Goal: Book appointment/travel/reservation

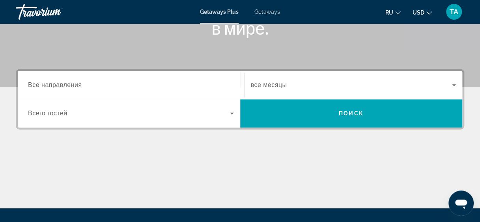
scroll to position [151, 0]
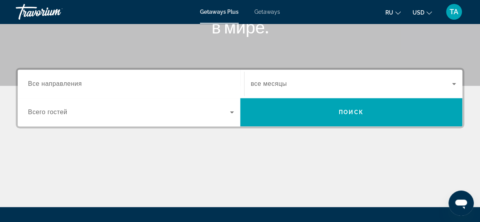
click at [55, 86] on span "Все направления" at bounding box center [55, 83] width 54 height 7
click at [55, 86] on input "Destination Все направления" at bounding box center [131, 84] width 206 height 9
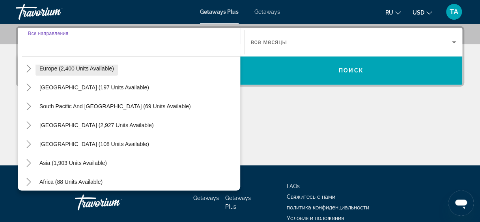
scroll to position [128, 0]
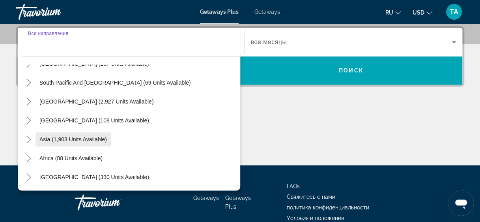
click at [45, 138] on span "Asia (1,903 units available)" at bounding box center [72, 139] width 67 height 6
type input "**********"
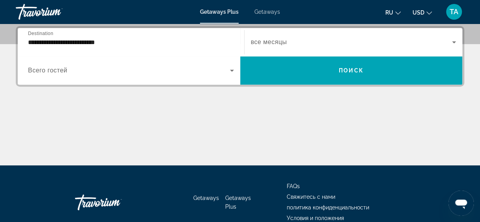
click at [278, 39] on span "все месяцы" at bounding box center [269, 42] width 36 height 7
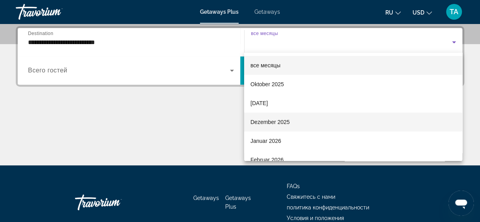
click at [254, 121] on span "Dezember 2025" at bounding box center [269, 121] width 39 height 9
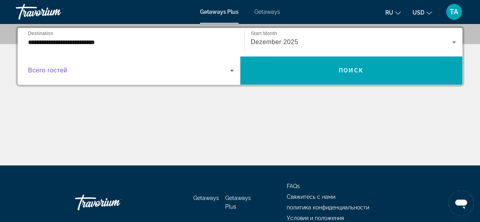
click at [197, 69] on span "Search widget" at bounding box center [129, 70] width 202 height 9
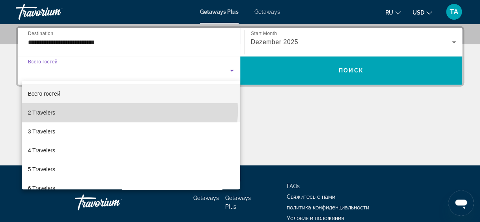
click at [129, 111] on mat-option "2 Travelers" at bounding box center [131, 112] width 218 height 19
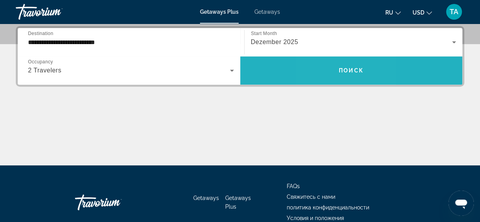
click at [329, 67] on span "Search widget" at bounding box center [351, 70] width 222 height 19
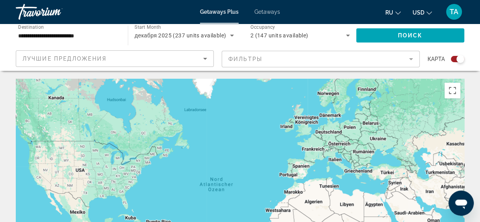
click at [444, 211] on div "Um den Modus zum Ziehen mit der Tastatur zu aktivieren, drückst du Alt + Eingab…" at bounding box center [240, 197] width 448 height 237
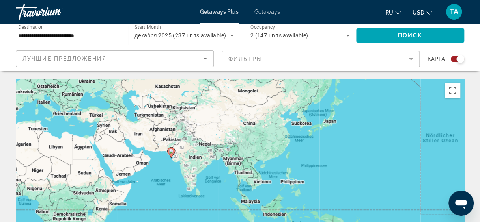
drag, startPoint x: 444, startPoint y: 211, endPoint x: 152, endPoint y: 151, distance: 297.8
click at [152, 151] on div "Um den Modus zum Ziehen mit der Tastatur zu aktivieren, drückst du Alt + Eingab…" at bounding box center [240, 197] width 448 height 237
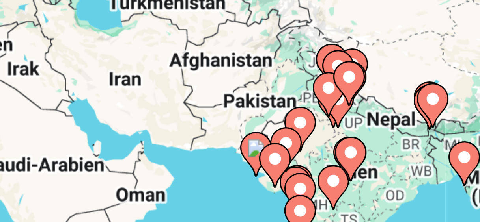
click at [171, 153] on image "Main content" at bounding box center [171, 150] width 5 height 5
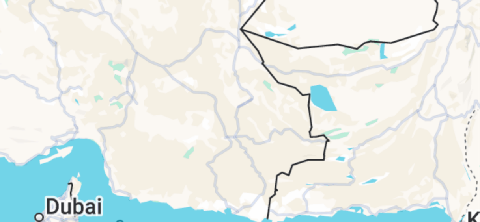
click at [186, 157] on div "Um von einem Element zum anderen zu gelangen, drückst du die Pfeiltasten entspr…" at bounding box center [240, 197] width 448 height 237
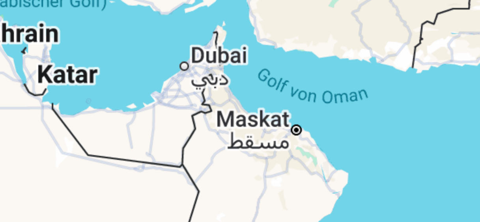
click at [117, 169] on div "Um den Modus zum Ziehen mit der Tastatur zu aktivieren, drückst du Alt + Eingab…" at bounding box center [240, 197] width 448 height 237
click at [119, 168] on div "Um den Modus zum Ziehen mit der Tastatur zu aktivieren, drückst du Alt + Eingab…" at bounding box center [240, 197] width 448 height 237
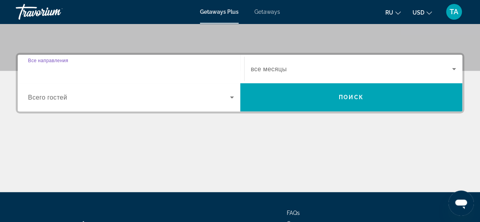
click at [133, 69] on input "Destination Все направления" at bounding box center [131, 69] width 206 height 9
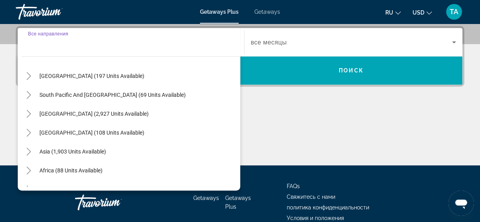
scroll to position [128, 0]
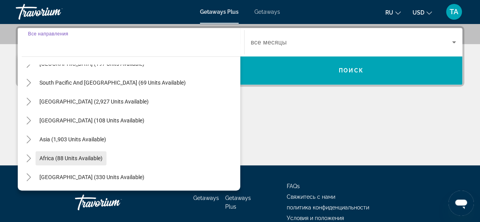
click at [60, 159] on span "Africa (88 units available)" at bounding box center [70, 158] width 63 height 6
type input "**********"
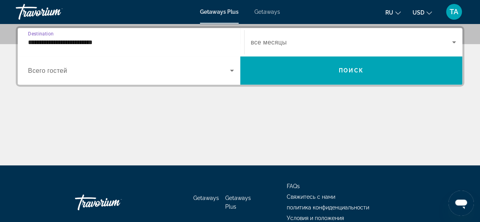
click at [310, 46] on span "Search widget" at bounding box center [351, 41] width 201 height 9
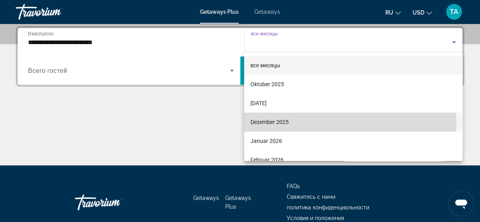
click at [269, 123] on span "Dezember 2025" at bounding box center [269, 121] width 38 height 9
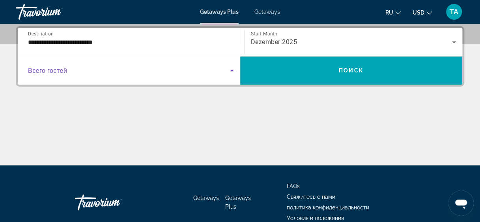
click at [138, 69] on span "Search widget" at bounding box center [129, 70] width 202 height 9
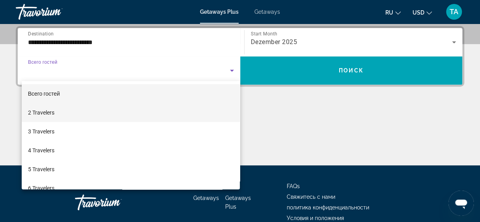
click at [120, 114] on mat-option "2 Travelers" at bounding box center [131, 112] width 218 height 19
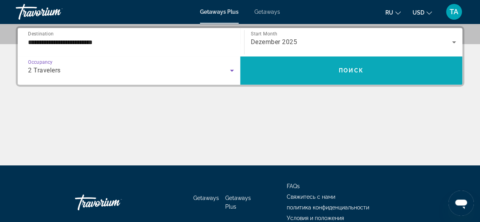
click at [290, 71] on span "Search widget" at bounding box center [351, 70] width 222 height 19
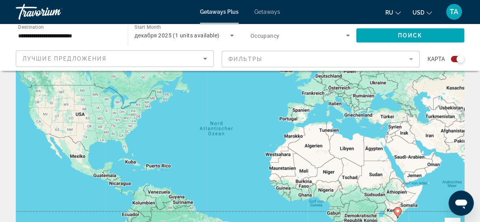
scroll to position [50, 0]
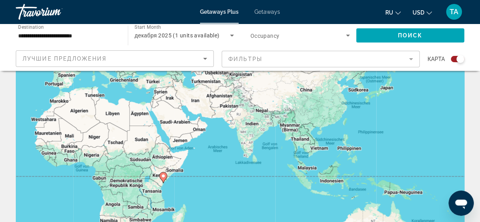
drag, startPoint x: 244, startPoint y: 139, endPoint x: 9, endPoint y: 97, distance: 239.4
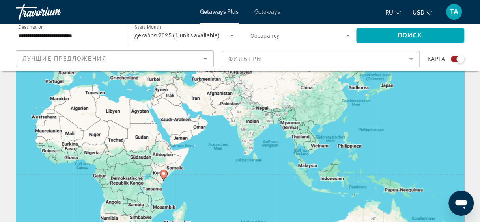
click at [268, 38] on span "Occupancy" at bounding box center [264, 36] width 29 height 6
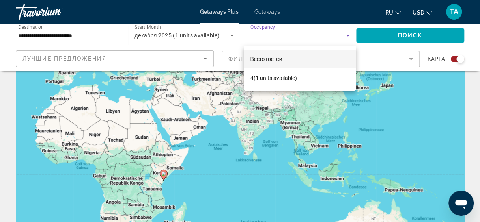
click at [268, 38] on div at bounding box center [240, 111] width 480 height 222
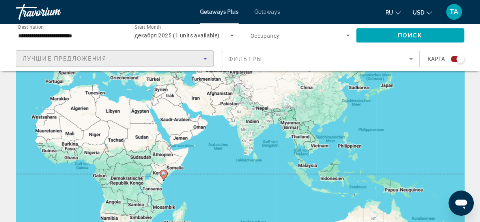
click at [93, 57] on span "Лучшие предложения" at bounding box center [64, 59] width 84 height 6
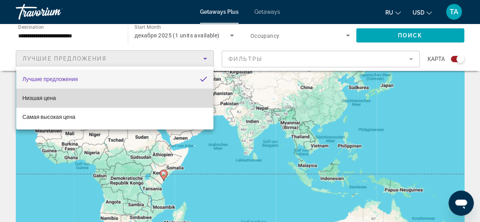
click at [76, 102] on mat-option "Низшая цена" at bounding box center [114, 98] width 197 height 19
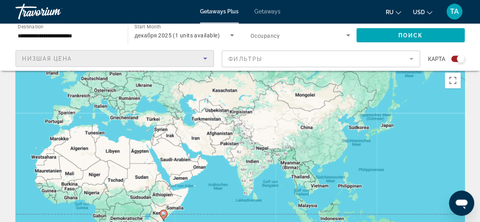
scroll to position [10, 0]
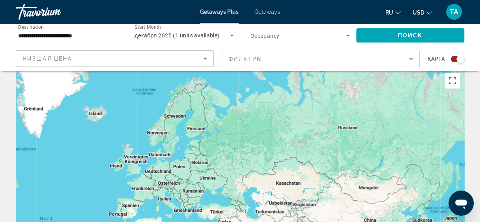
drag, startPoint x: 233, startPoint y: 125, endPoint x: 281, endPoint y: 216, distance: 103.5
click at [281, 216] on div "Um den Modus zum Ziehen mit der Tastatur zu aktivieren, drückst du Alt + Eingab…" at bounding box center [240, 187] width 448 height 237
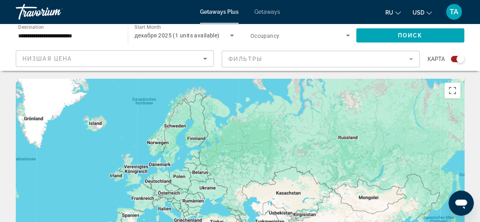
click at [121, 35] on div "**********" at bounding box center [68, 35] width 112 height 22
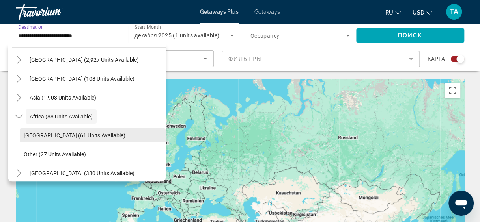
scroll to position [166, 0]
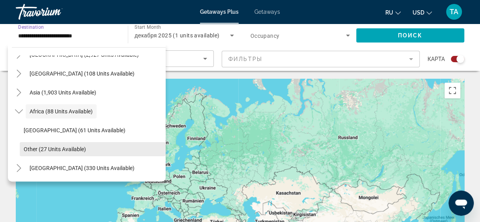
click at [33, 148] on span "Other (27 units available)" at bounding box center [55, 149] width 62 height 6
type input "**********"
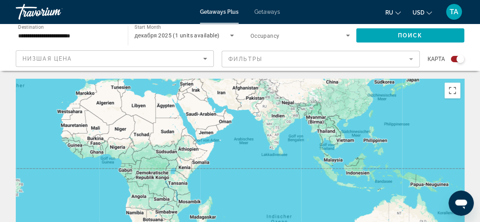
drag, startPoint x: 246, startPoint y: 182, endPoint x: 192, endPoint y: 30, distance: 161.2
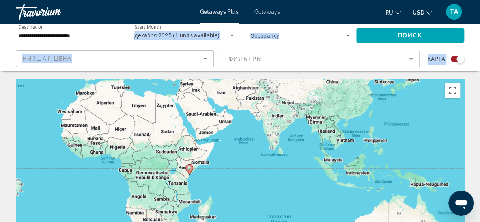
drag, startPoint x: 192, startPoint y: 30, endPoint x: 254, endPoint y: 129, distance: 116.2
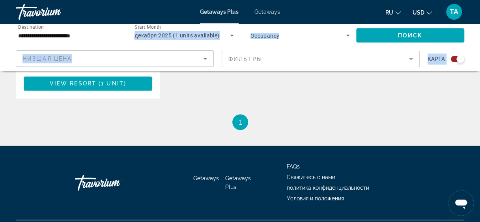
drag, startPoint x: 254, startPoint y: 129, endPoint x: 322, endPoint y: 242, distance: 132.7
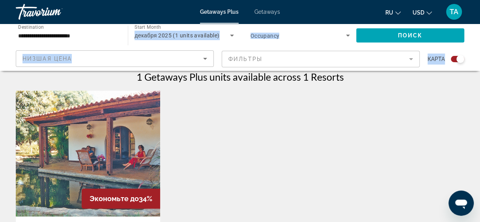
scroll to position [252, 0]
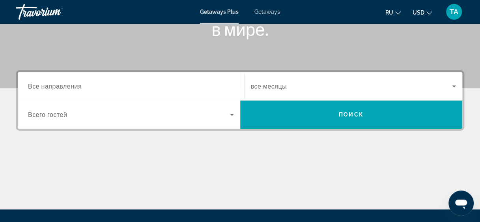
click at [170, 86] on input "Destination Все направления" at bounding box center [131, 86] width 206 height 9
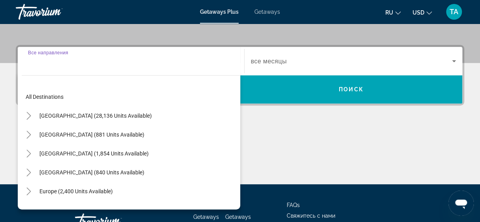
scroll to position [192, 0]
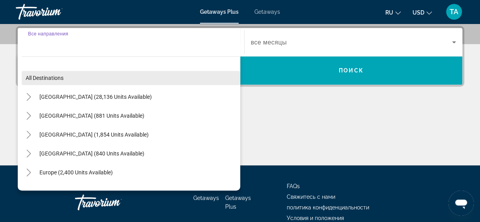
click at [155, 76] on span "Search widget" at bounding box center [131, 78] width 218 height 19
type input "**********"
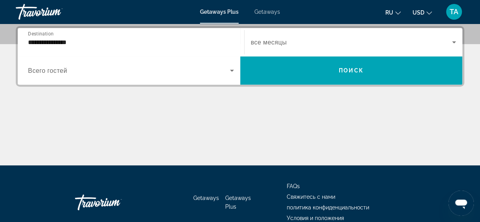
click at [317, 43] on span "Search widget" at bounding box center [351, 41] width 201 height 9
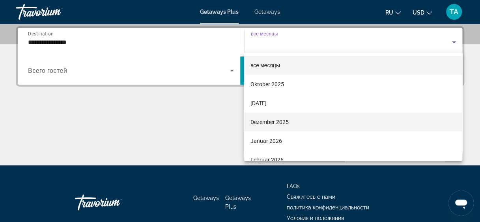
click at [265, 121] on span "Dezember 2025" at bounding box center [269, 121] width 38 height 9
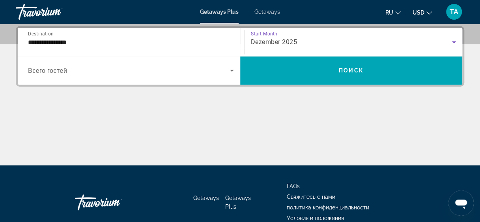
click at [166, 68] on span "Search widget" at bounding box center [129, 70] width 202 height 9
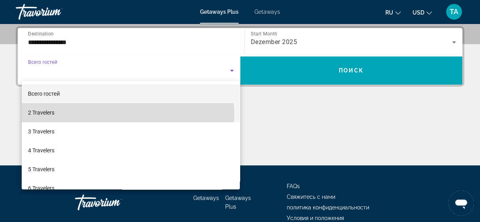
click at [122, 114] on mat-option "2 Travelers" at bounding box center [131, 112] width 218 height 19
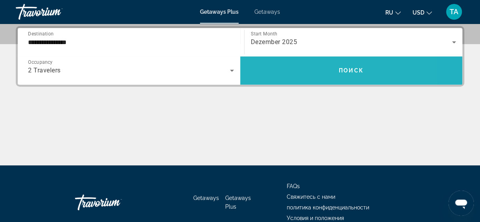
click at [300, 67] on span "Search widget" at bounding box center [351, 70] width 222 height 19
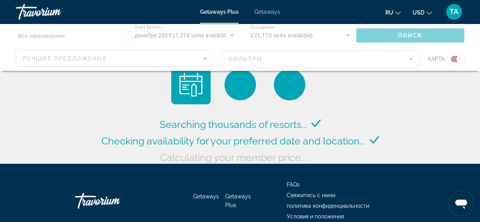
click at [406, 55] on div "Main content" at bounding box center [240, 47] width 480 height 47
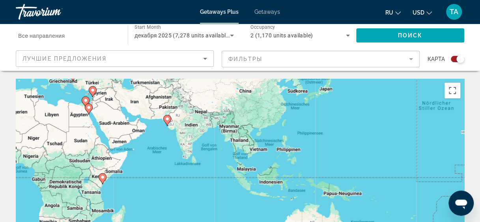
drag, startPoint x: 347, startPoint y: 139, endPoint x: 50, endPoint y: 49, distance: 309.8
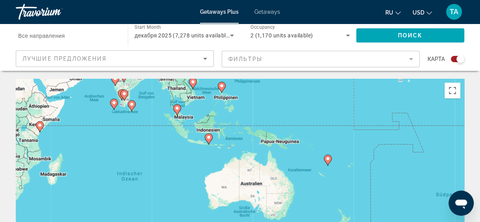
drag, startPoint x: 272, startPoint y: 129, endPoint x: 208, endPoint y: 78, distance: 81.9
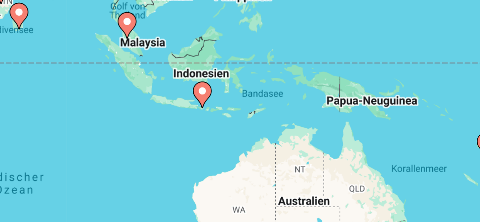
click at [209, 141] on image "Main content" at bounding box center [208, 139] width 5 height 5
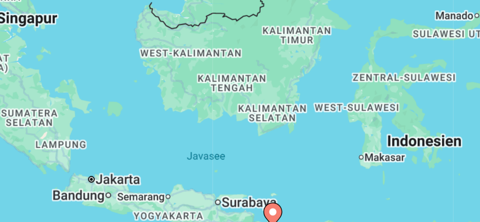
click at [229, 161] on div "Um von einem Element zum anderen zu gelangen, drückst du die Pfeiltasten entspr…" at bounding box center [240, 197] width 448 height 237
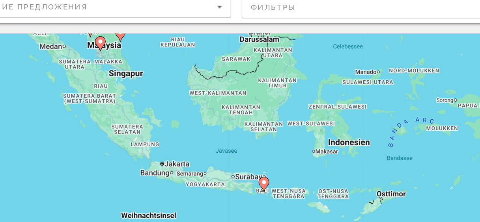
click at [239, 190] on image "Main content" at bounding box center [238, 190] width 5 height 5
type input "**********"
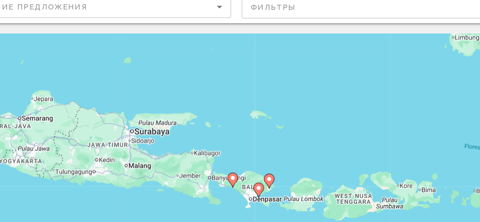
click at [235, 200] on gmp-advanced-marker "Main content" at bounding box center [234, 196] width 8 height 12
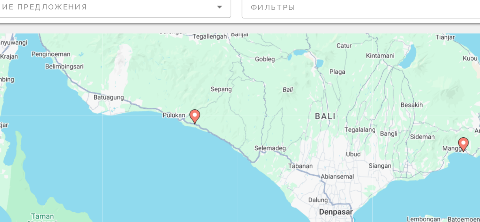
drag, startPoint x: 146, startPoint y: 126, endPoint x: 296, endPoint y: 97, distance: 152.5
click at [296, 97] on div "Um den Modus zum Ziehen mit der Tastatur zu aktivieren, drückst du Alt + Eingab…" at bounding box center [240, 197] width 448 height 237
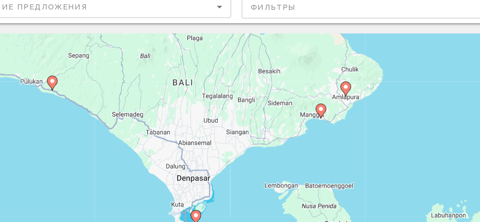
drag, startPoint x: 305, startPoint y: 158, endPoint x: 193, endPoint y: 132, distance: 115.4
click at [193, 132] on div "Um den Modus zum Ziehen mit der Tastatur zu aktivieren, drückst du Alt + Eingab…" at bounding box center [240, 197] width 448 height 237
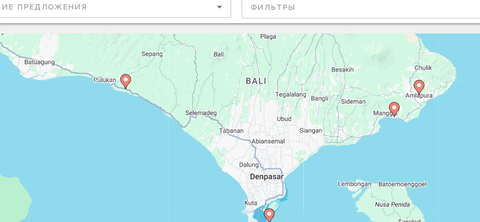
drag, startPoint x: 237, startPoint y: 149, endPoint x: 294, endPoint y: 140, distance: 58.7
click at [294, 140] on div "Um den Modus zum Ziehen mit der Tastatur zu aktivieren, drückst du Alt + Eingab…" at bounding box center [240, 197] width 448 height 237
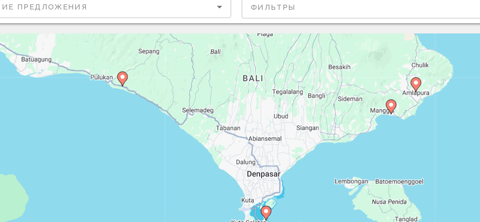
click at [132, 112] on image "Main content" at bounding box center [132, 111] width 5 height 5
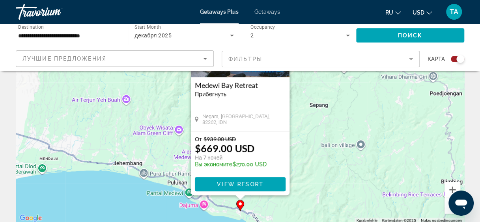
scroll to position [93, 0]
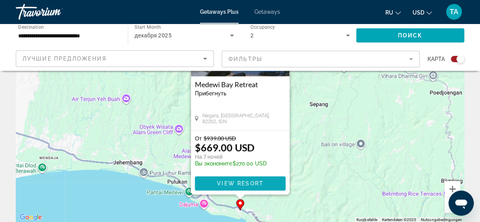
click at [226, 181] on span "View Resort" at bounding box center [239, 184] width 47 height 6
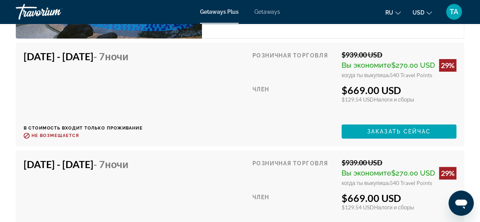
scroll to position [1548, 0]
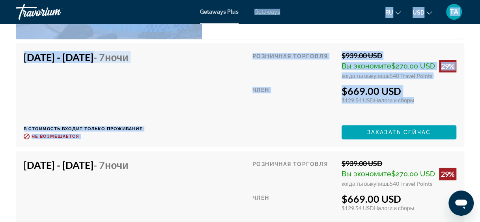
drag, startPoint x: 264, startPoint y: 117, endPoint x: 248, endPoint y: 20, distance: 98.4
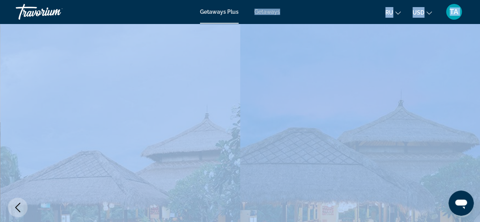
scroll to position [0, 0]
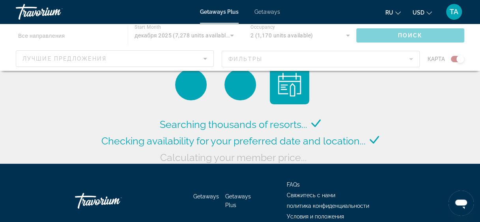
click at [262, 58] on div "Main content" at bounding box center [240, 47] width 480 height 47
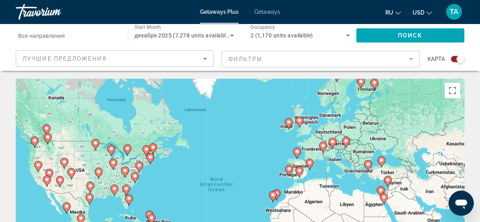
click at [262, 58] on mat-form-field "Фильтры" at bounding box center [321, 59] width 198 height 17
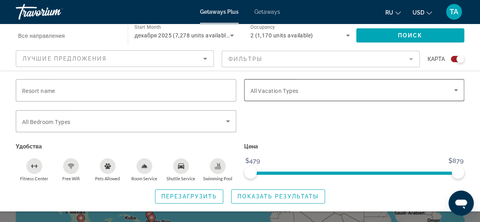
click at [296, 92] on span "All Vacation Types" at bounding box center [274, 91] width 48 height 6
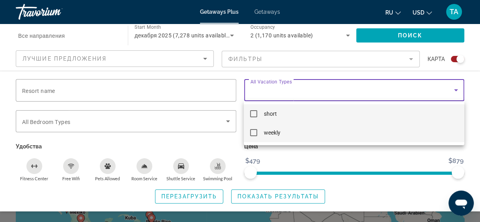
click at [252, 132] on mat-pseudo-checkbox at bounding box center [253, 132] width 7 height 7
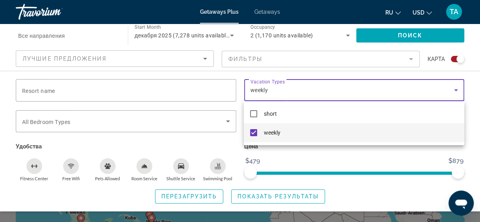
drag, startPoint x: 460, startPoint y: 172, endPoint x: 388, endPoint y: 171, distance: 72.2
click at [388, 171] on div at bounding box center [240, 111] width 480 height 222
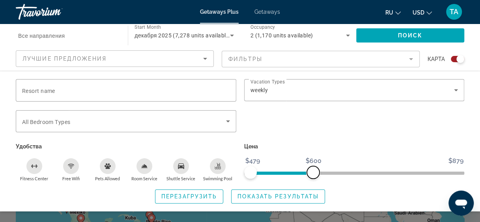
drag, startPoint x: 457, startPoint y: 171, endPoint x: 313, endPoint y: 166, distance: 144.8
click at [313, 166] on span "ngx-slider-max" at bounding box center [313, 172] width 13 height 13
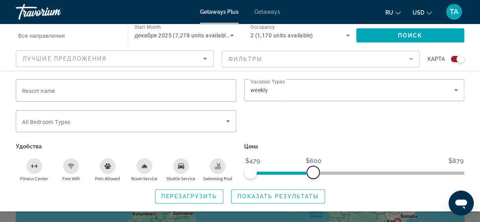
scroll to position [45, 0]
click at [33, 165] on icon "Fitness Center" at bounding box center [34, 166] width 6 height 6
click at [75, 164] on div "Free Wifi" at bounding box center [71, 166] width 16 height 16
click at [181, 164] on icon "Shuttle Service" at bounding box center [181, 166] width 6 height 6
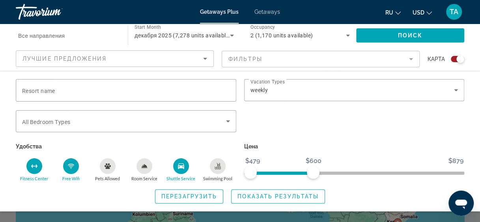
click at [222, 162] on div "Swimming Pool" at bounding box center [218, 166] width 16 height 16
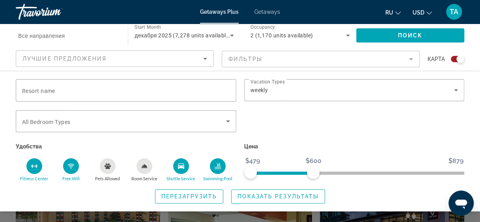
scroll to position [175, 0]
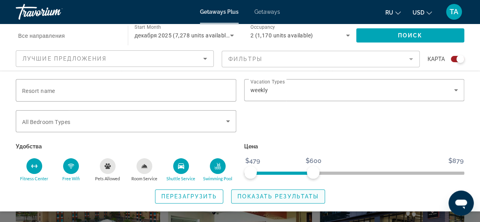
click at [256, 194] on span "Показать результаты" at bounding box center [277, 197] width 81 height 6
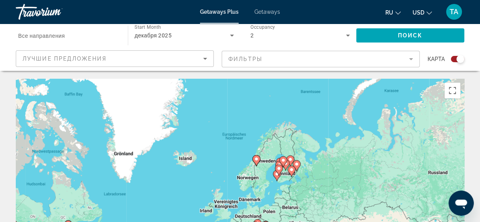
drag, startPoint x: 361, startPoint y: 103, endPoint x: 279, endPoint y: 188, distance: 118.2
click at [279, 188] on div "Um den Modus zum Ziehen mit der Tastatur zu aktivieren, drückst du Alt + Eingab…" at bounding box center [240, 197] width 448 height 237
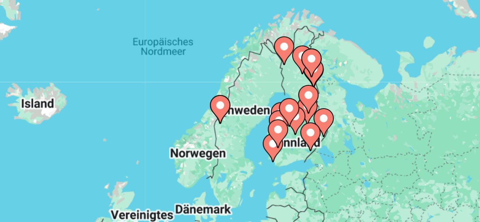
scroll to position [3, 0]
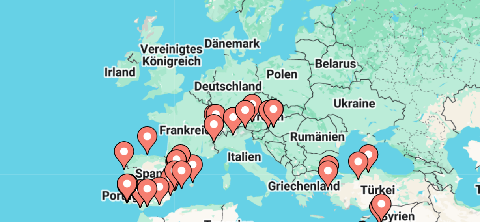
drag, startPoint x: 279, startPoint y: 188, endPoint x: 291, endPoint y: 122, distance: 67.6
click at [291, 122] on div "Um den Modus zum Ziehen mit der Tastatur zu aktivieren, drückst du Alt + Eingab…" at bounding box center [240, 194] width 448 height 237
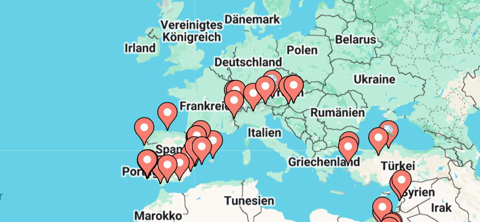
drag, startPoint x: 271, startPoint y: 163, endPoint x: 279, endPoint y: 160, distance: 8.2
click at [279, 160] on div "Um den Modus zum Ziehen mit der Tastatur zu aktivieren, drückst du Alt + Eingab…" at bounding box center [240, 194] width 448 height 237
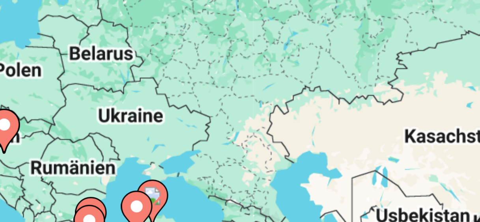
drag, startPoint x: 249, startPoint y: 161, endPoint x: 221, endPoint y: 167, distance: 29.0
click at [213, 169] on div "Um den Modus zum Ziehen mit der Tastatur zu aktivieren, drückst du Alt + Eingab…" at bounding box center [240, 194] width 448 height 237
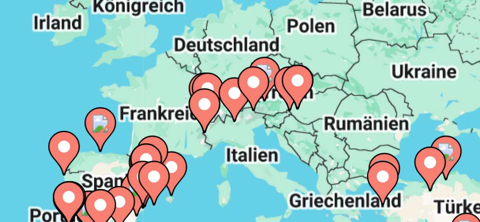
drag, startPoint x: 239, startPoint y: 160, endPoint x: 311, endPoint y: 150, distance: 72.1
click at [311, 150] on div "Um den Modus zum Ziehen mit der Tastatur zu aktivieren, drückst du Alt + Eingab…" at bounding box center [240, 194] width 448 height 237
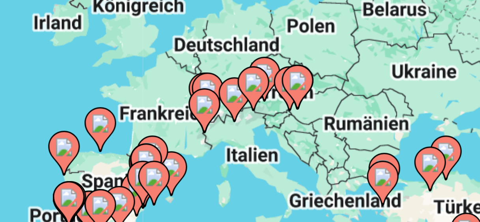
click at [268, 160] on icon "Main content" at bounding box center [267, 158] width 7 height 10
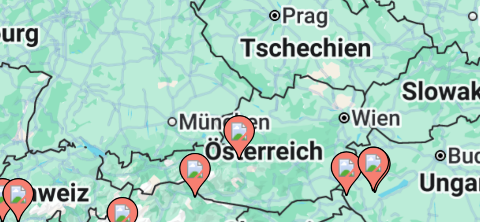
click at [270, 168] on image "Main content" at bounding box center [269, 166] width 5 height 5
type input "**********"
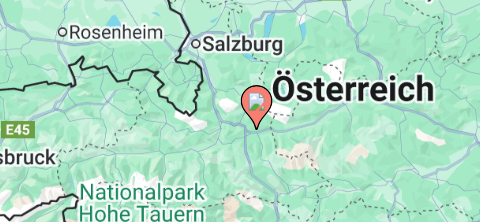
drag, startPoint x: 270, startPoint y: 168, endPoint x: 305, endPoint y: 139, distance: 45.3
click at [305, 139] on div "Um den Modus zum Ziehen mit der Tastatur zu aktivieren, drückst du Alt + Eingab…" at bounding box center [240, 194] width 448 height 237
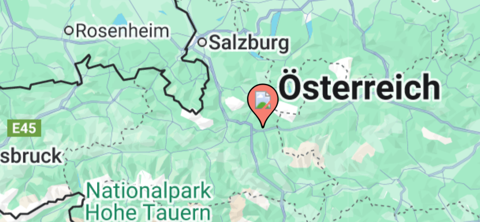
click at [275, 162] on icon "Main content" at bounding box center [274, 160] width 7 height 10
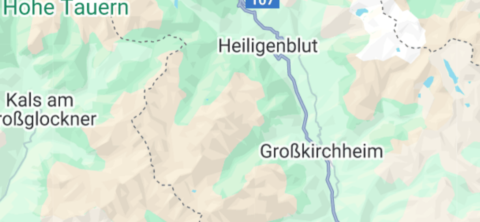
drag, startPoint x: 275, startPoint y: 162, endPoint x: 209, endPoint y: 194, distance: 73.2
click at [209, 194] on div "Um den Modus zum Ziehen mit der Tastatur zu aktivieren, drückst du Alt + Eingab…" at bounding box center [240, 194] width 448 height 237
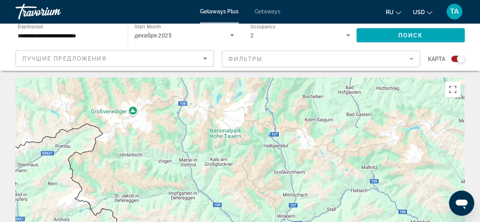
scroll to position [1, 0]
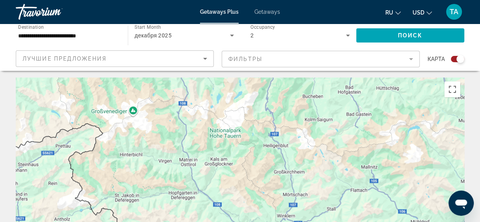
drag, startPoint x: 313, startPoint y: 71, endPoint x: 278, endPoint y: 153, distance: 88.7
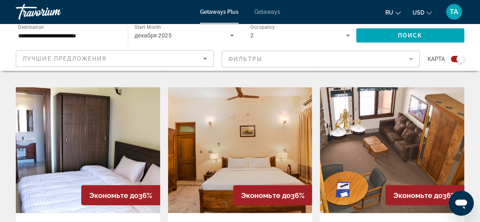
scroll to position [637, 0]
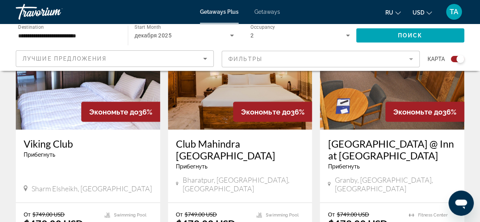
drag, startPoint x: 278, startPoint y: 153, endPoint x: 173, endPoint y: 231, distance: 131.4
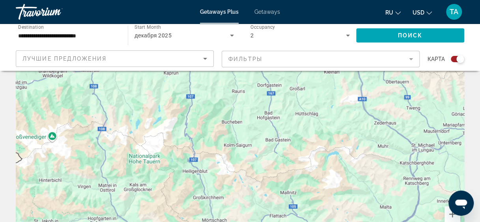
scroll to position [0, 0]
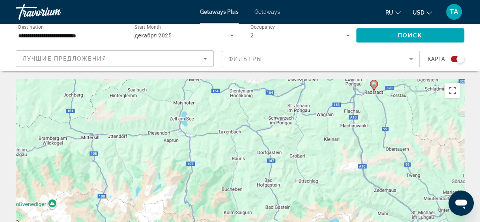
click at [451, 59] on div "Search widget" at bounding box center [457, 59] width 13 height 6
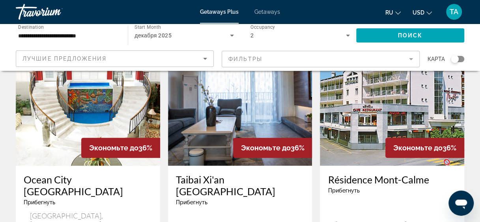
scroll to position [59, 0]
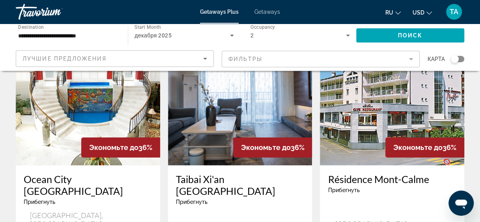
click at [262, 57] on mat-form-field "Фильтры" at bounding box center [321, 59] width 198 height 17
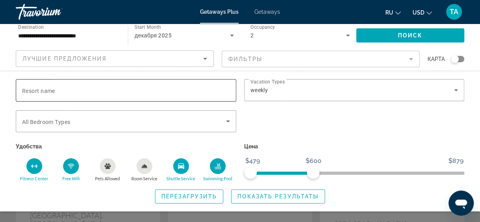
scroll to position [0, 0]
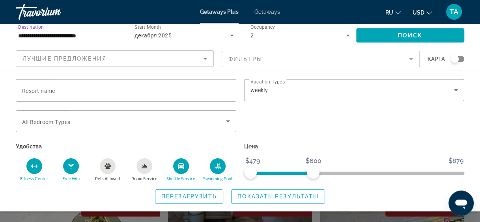
click at [58, 39] on input "**********" at bounding box center [67, 35] width 99 height 9
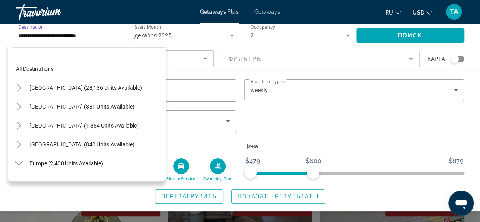
scroll to position [85, 0]
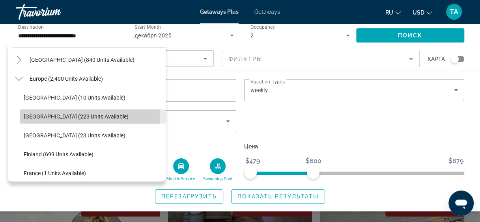
click at [38, 113] on span "Search widget" at bounding box center [93, 116] width 146 height 19
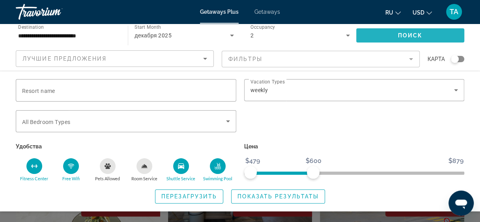
click at [416, 37] on span "Поиск" at bounding box center [410, 35] width 25 height 6
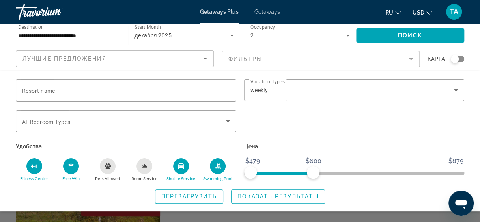
click at [108, 166] on icon "Pets Allowed" at bounding box center [107, 167] width 6 height 6
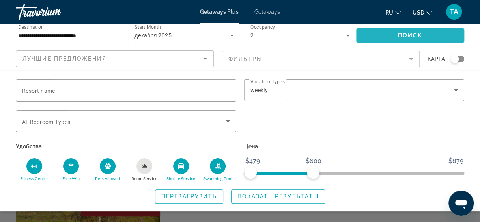
click at [408, 32] on span "Поиск" at bounding box center [410, 35] width 25 height 6
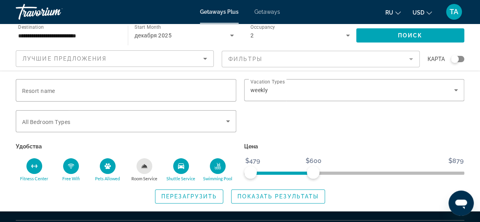
scroll to position [274, 0]
click at [357, 216] on div "Search widget" at bounding box center [240, 170] width 480 height 104
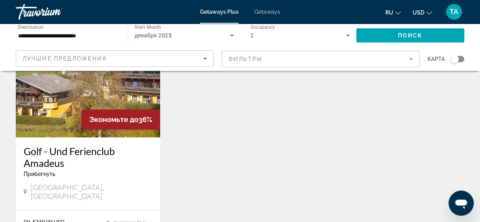
scroll to position [88, 0]
click at [412, 56] on mat-form-field "Фильтры" at bounding box center [321, 59] width 198 height 17
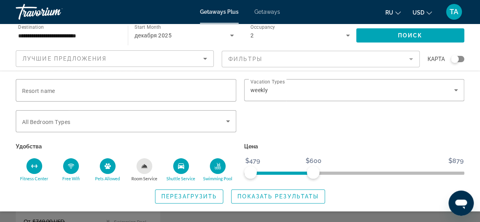
click at [106, 167] on icon "Pets Allowed" at bounding box center [107, 166] width 6 height 6
click at [180, 162] on div "Shuttle Service" at bounding box center [181, 166] width 16 height 16
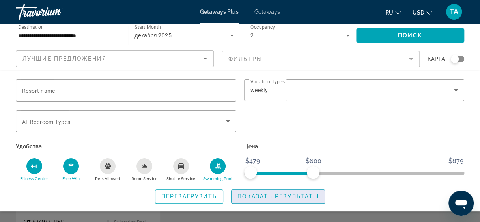
click at [270, 197] on span "Показать результаты" at bounding box center [277, 197] width 81 height 6
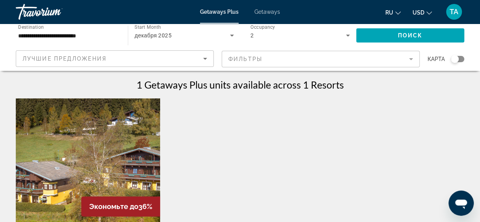
click at [260, 10] on span "Getaways" at bounding box center [267, 12] width 26 height 6
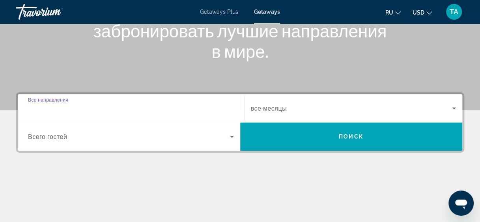
click at [84, 109] on input "Destination Все направления" at bounding box center [131, 108] width 206 height 9
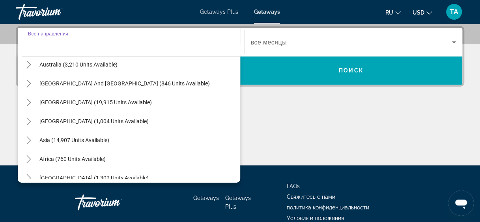
scroll to position [128, 0]
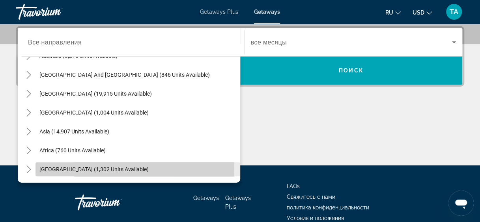
click at [54, 167] on span "[GEOGRAPHIC_DATA] (1,302 units available)" at bounding box center [93, 169] width 109 height 6
type input "**********"
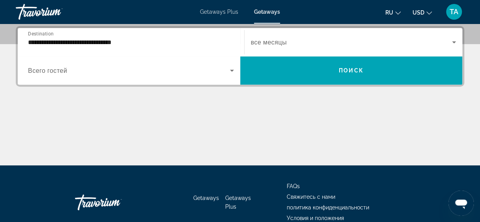
click at [276, 41] on span "все месяцы" at bounding box center [269, 42] width 36 height 7
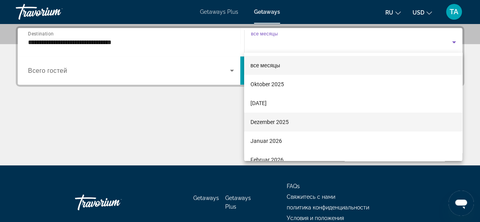
click at [260, 117] on span "Dezember 2025" at bounding box center [269, 121] width 38 height 9
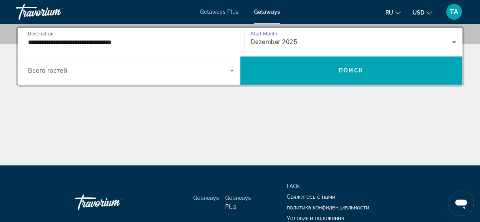
click at [166, 66] on span "Search widget" at bounding box center [129, 70] width 202 height 9
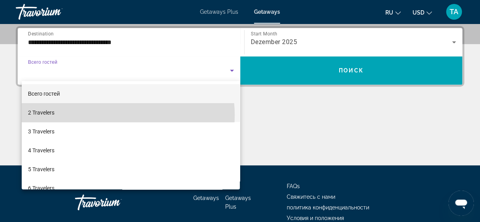
click at [121, 115] on mat-option "2 Travelers" at bounding box center [131, 112] width 218 height 19
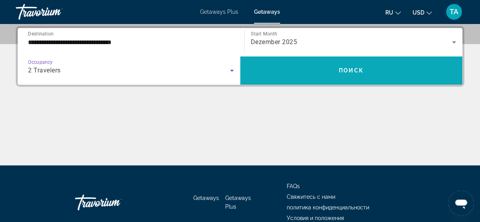
click at [270, 70] on span "Search widget" at bounding box center [351, 70] width 222 height 19
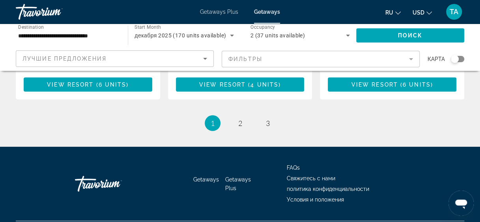
scroll to position [1091, 0]
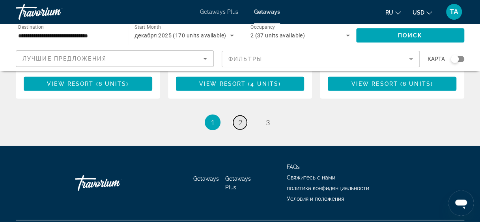
click at [240, 118] on span "2" at bounding box center [240, 122] width 4 height 9
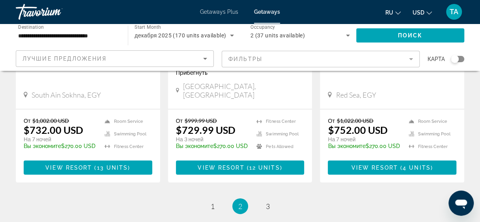
scroll to position [1062, 0]
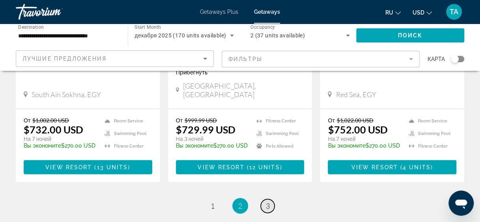
click at [267, 202] on span "3" at bounding box center [268, 206] width 4 height 9
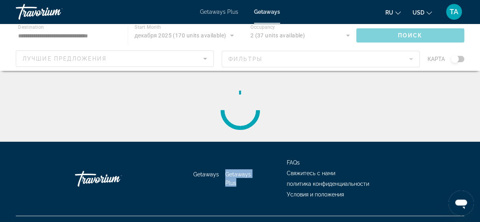
click at [267, 173] on div "Getaways Getaways Plus FAQs Свяжитесь с нами политика конфиденциальности Услови…" at bounding box center [240, 179] width 448 height 74
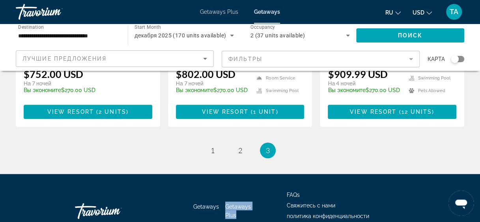
scroll to position [257, 0]
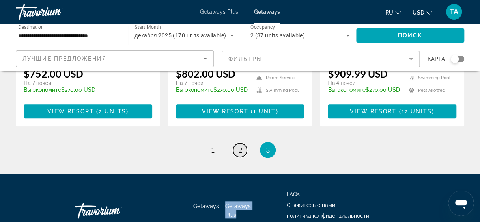
click at [239, 146] on span "2" at bounding box center [240, 150] width 4 height 9
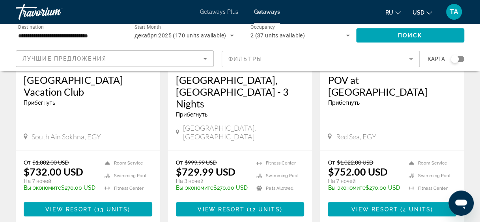
scroll to position [1023, 0]
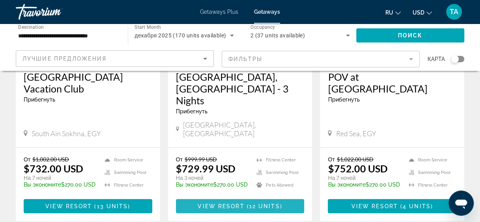
click at [218, 203] on span "View Resort" at bounding box center [221, 206] width 47 height 6
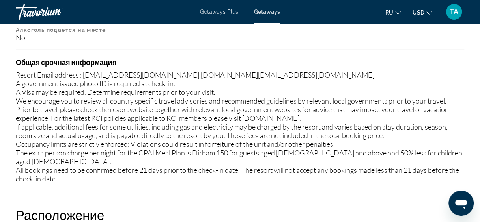
scroll to position [1099, 0]
